Goal: Task Accomplishment & Management: Use online tool/utility

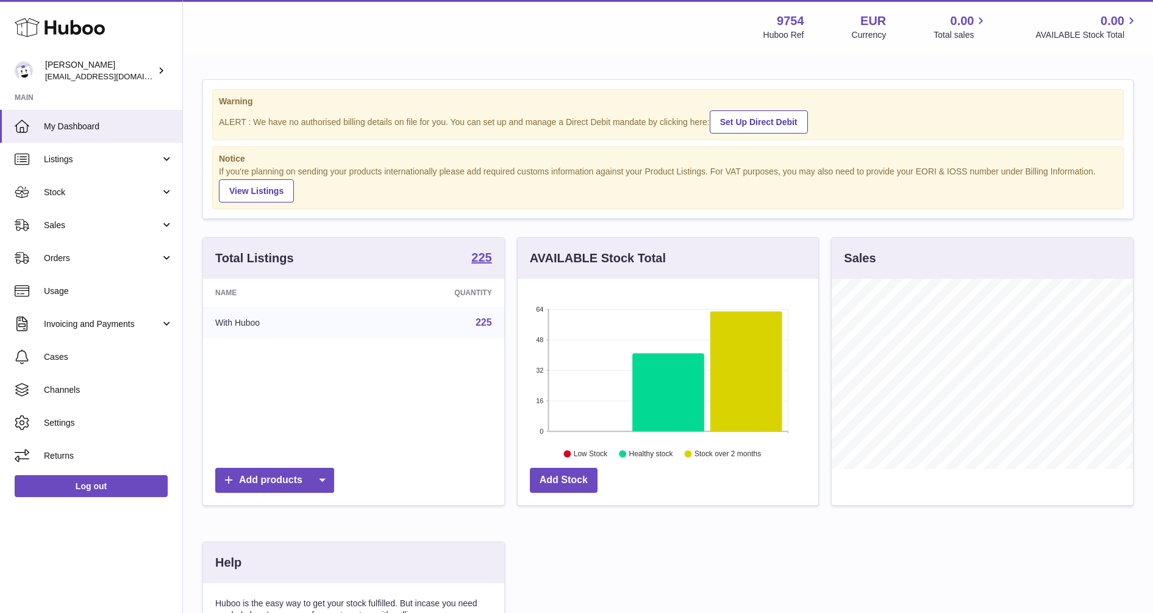
scroll to position [190, 301]
click at [57, 224] on span "Sales" at bounding box center [102, 225] width 116 height 12
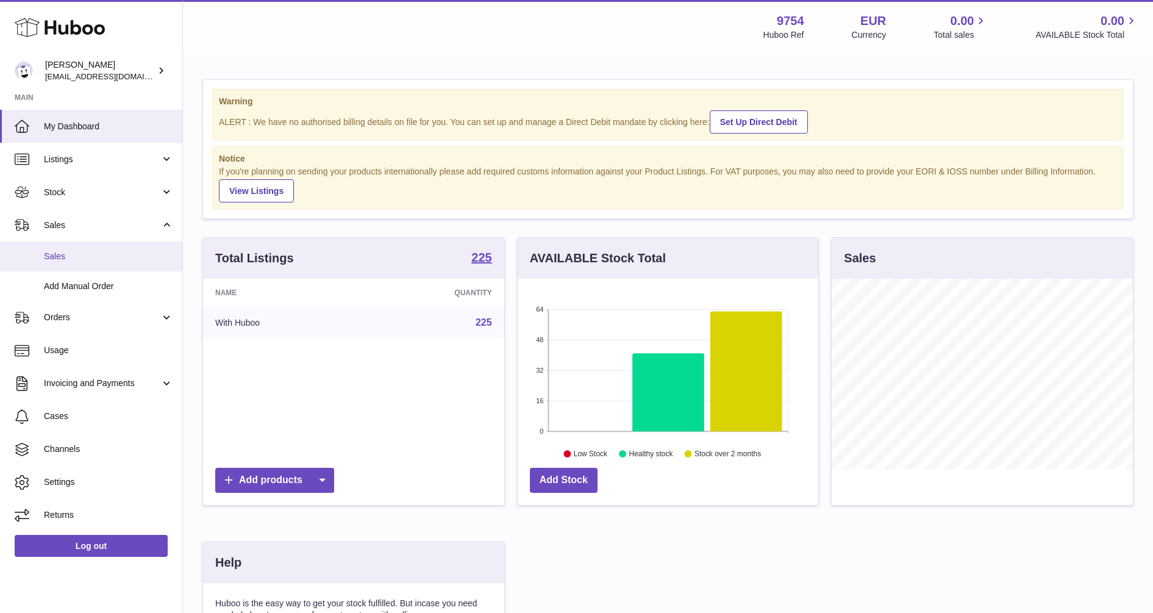
click at [55, 257] on span "Sales" at bounding box center [108, 257] width 129 height 12
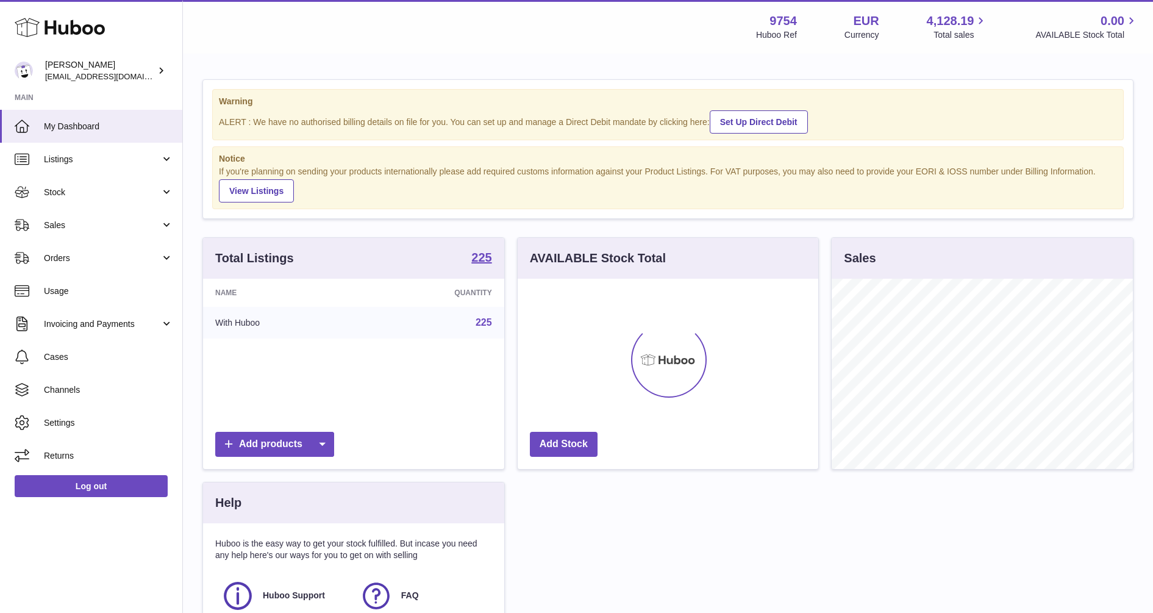
scroll to position [190, 301]
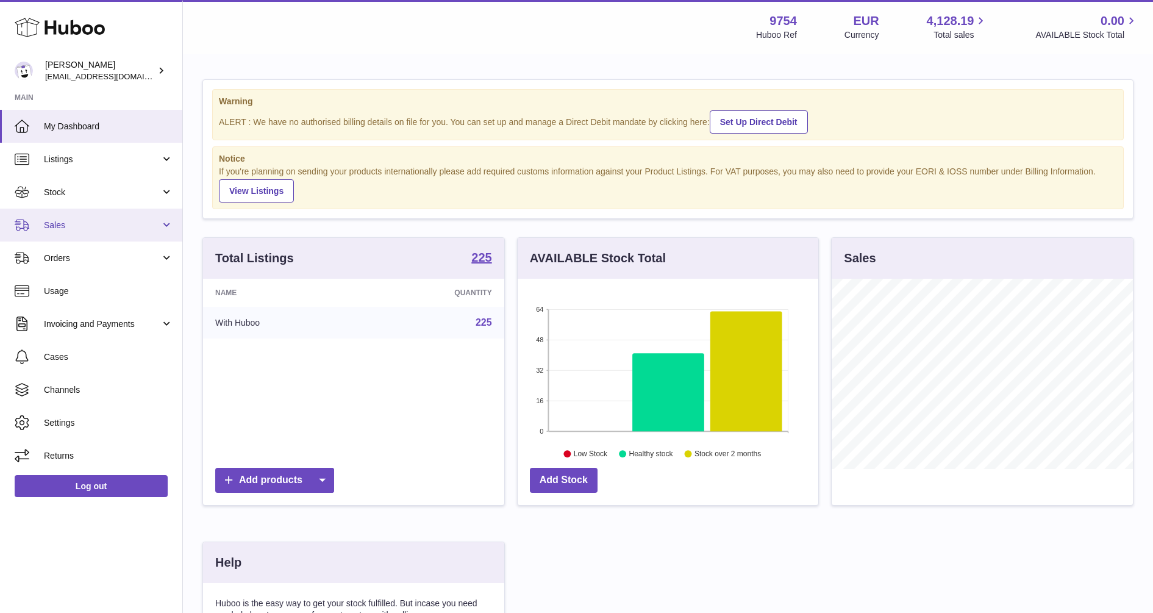
click at [60, 217] on link "Sales" at bounding box center [91, 224] width 182 height 33
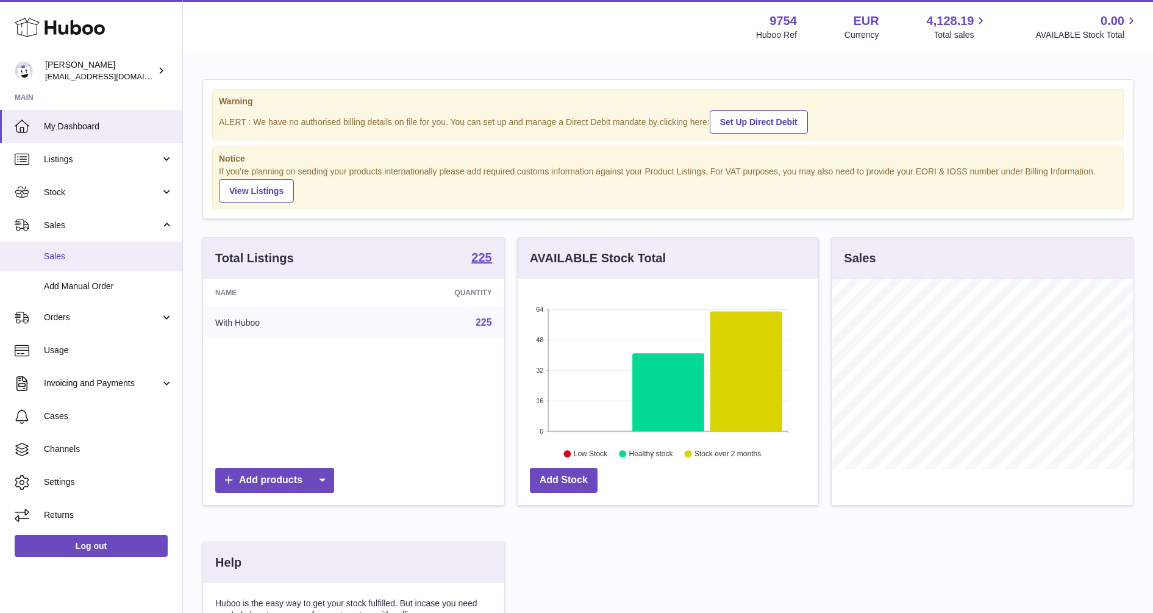
click at [65, 257] on span "Sales" at bounding box center [108, 257] width 129 height 12
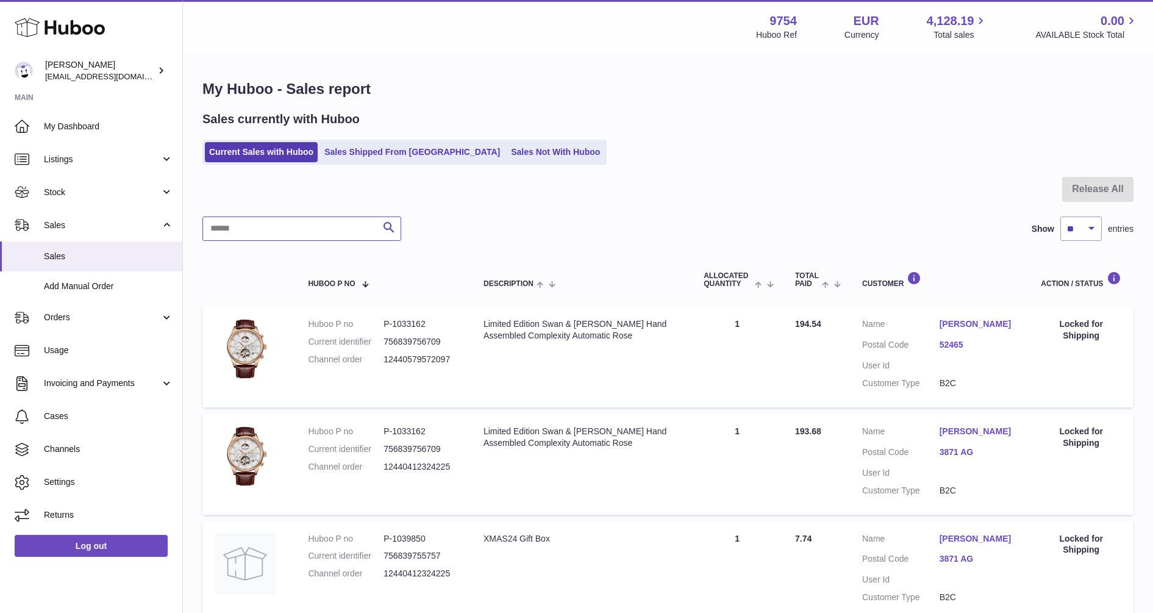
click at [307, 235] on input "text" at bounding box center [301, 228] width 199 height 24
paste input "**********"
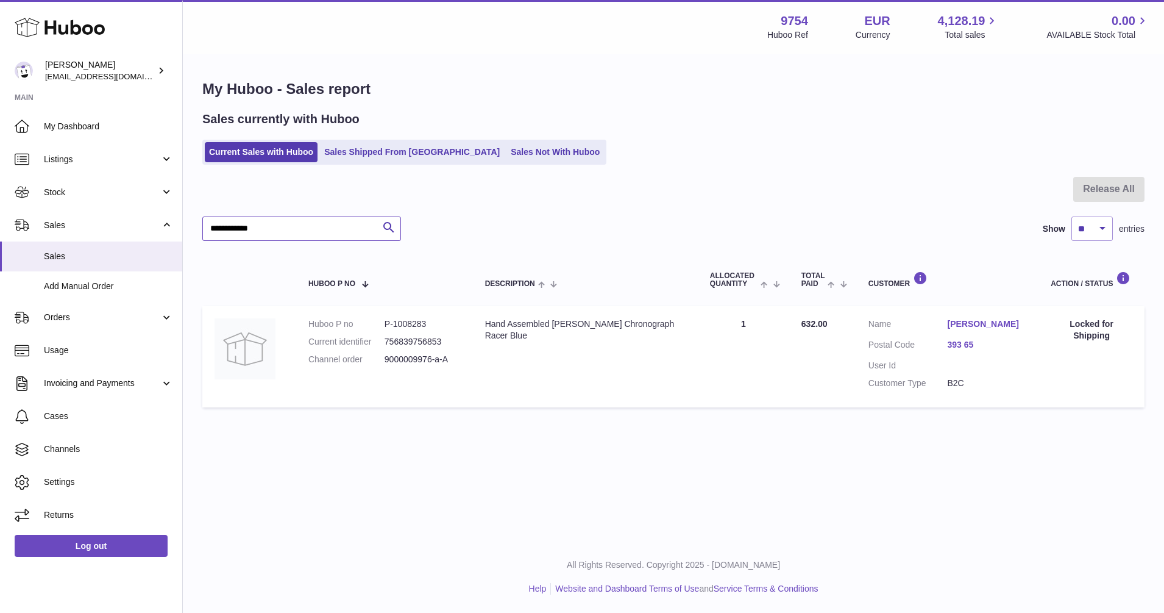
type input "**********"
click at [507, 148] on link "Sales Not With Huboo" at bounding box center [556, 152] width 98 height 20
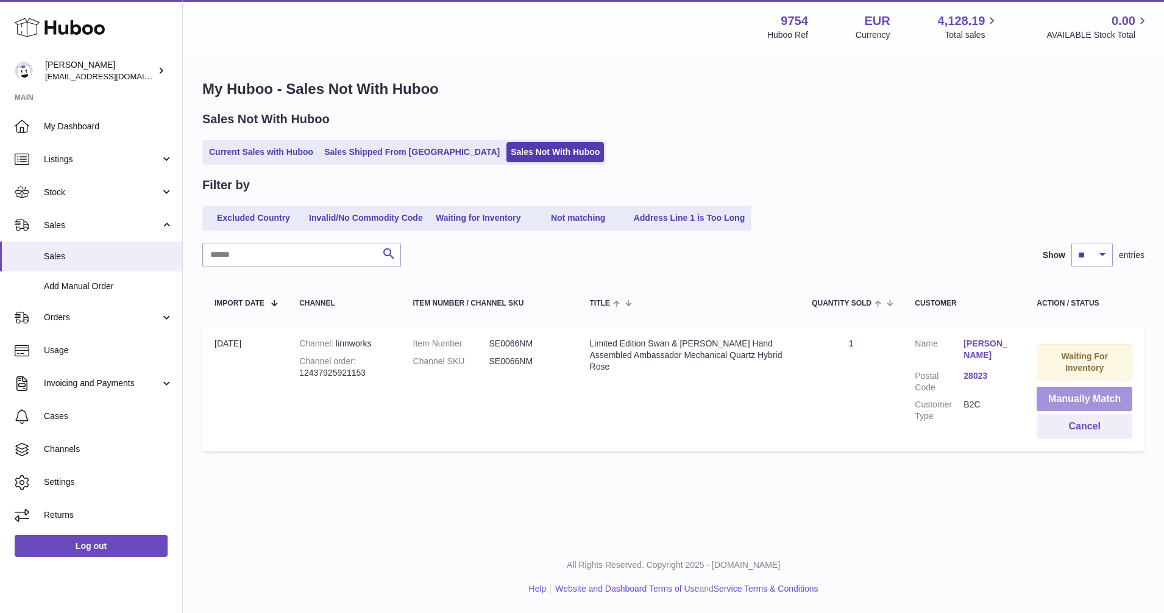
click at [1081, 393] on button "Manually Match" at bounding box center [1085, 398] width 96 height 25
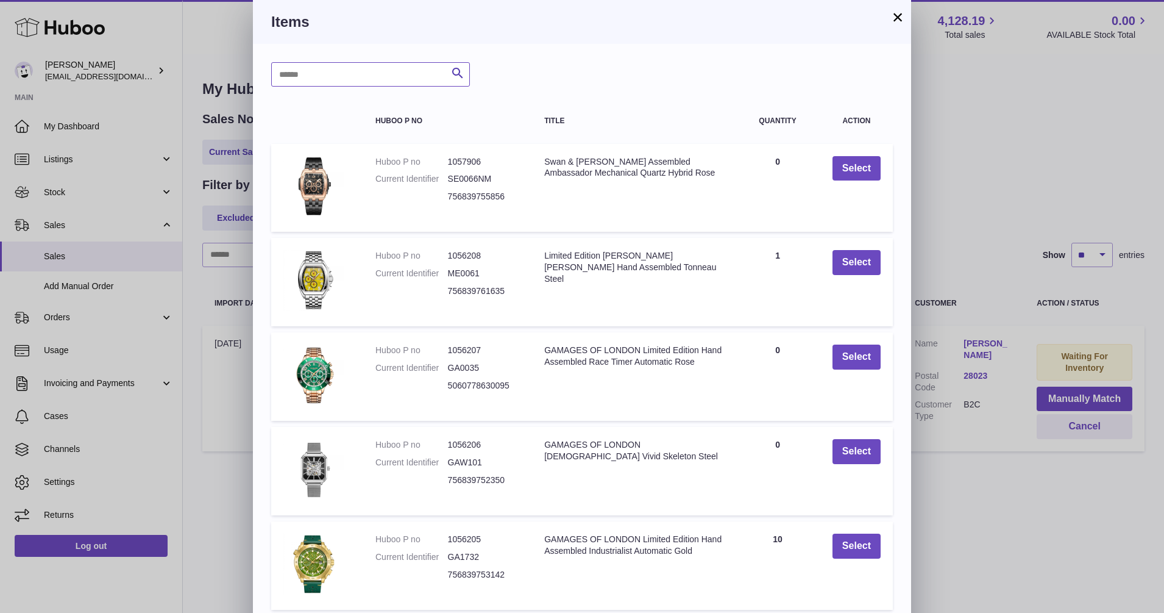
click at [353, 77] on input "text" at bounding box center [370, 74] width 199 height 24
type input "******"
click at [458, 71] on icon "submit" at bounding box center [457, 73] width 15 height 15
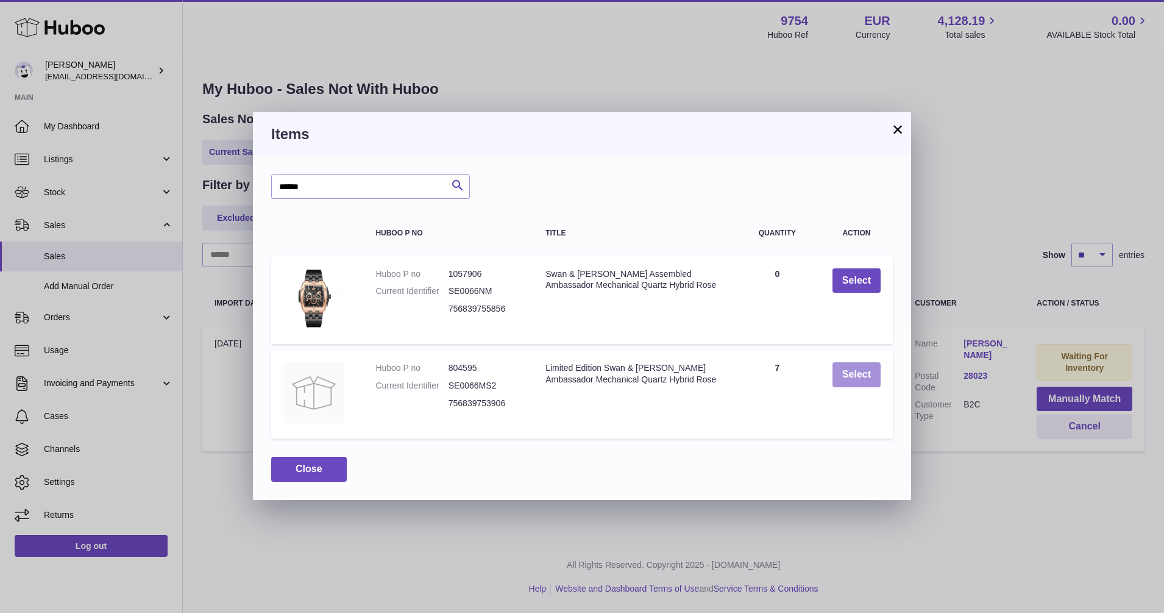
click at [866, 376] on button "Select" at bounding box center [857, 374] width 48 height 25
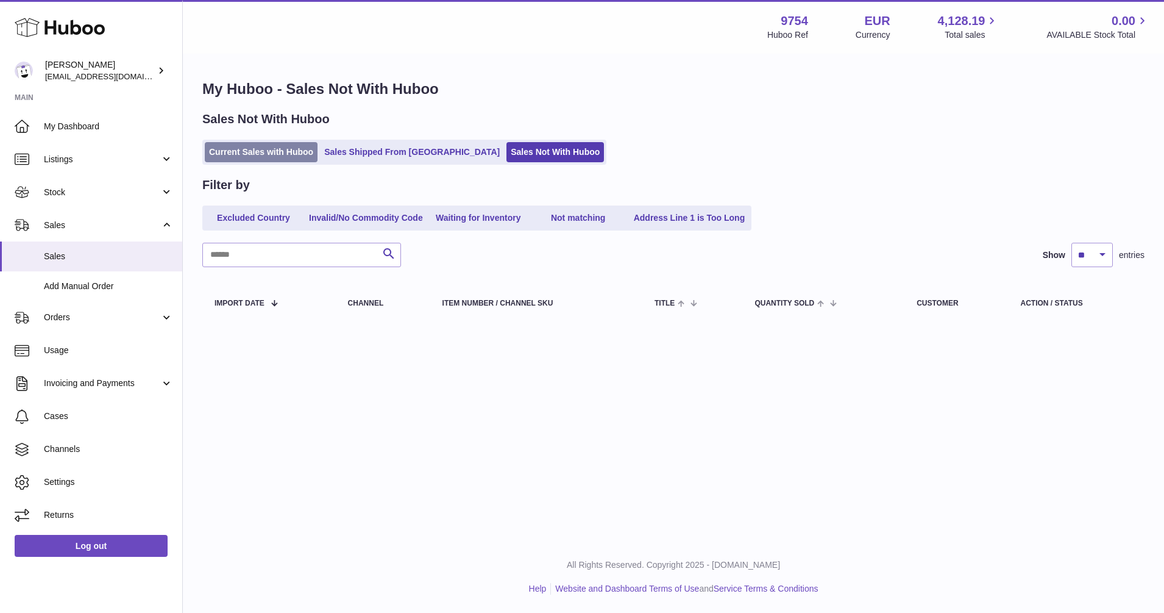
click at [293, 151] on link "Current Sales with Huboo" at bounding box center [261, 152] width 113 height 20
